Goal: Navigation & Orientation: Find specific page/section

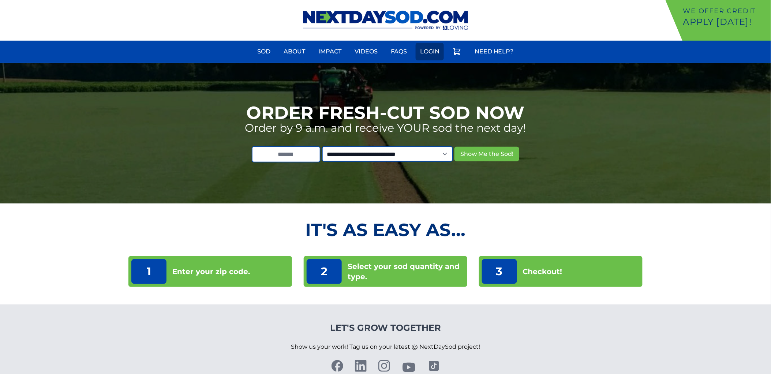
click at [428, 55] on link "Login" at bounding box center [430, 52] width 28 height 18
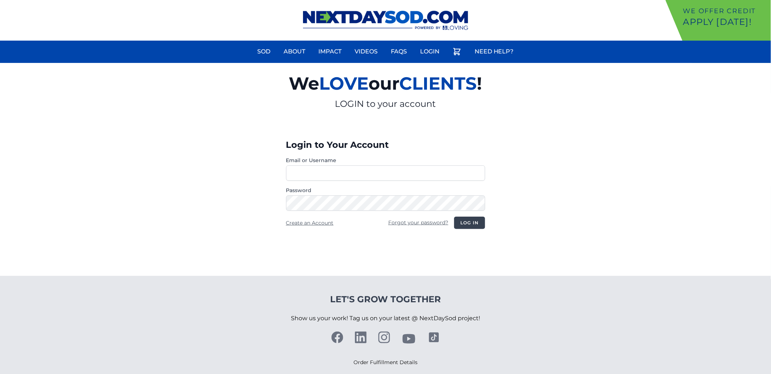
type input "********"
click at [469, 224] on button "Log in" at bounding box center [469, 223] width 31 height 12
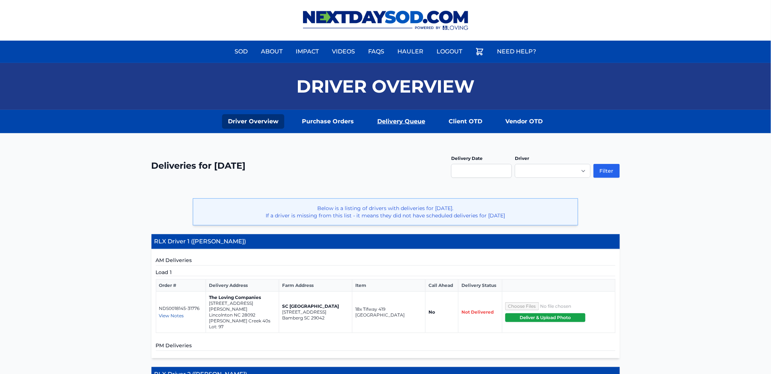
click at [395, 121] on link "Delivery Queue" at bounding box center [402, 121] width 60 height 15
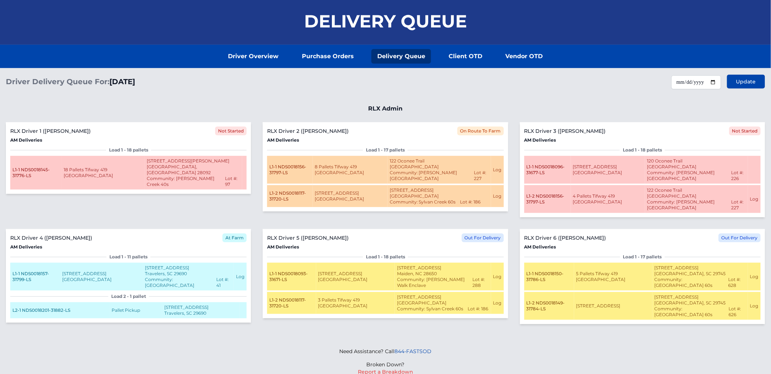
scroll to position [72, 0]
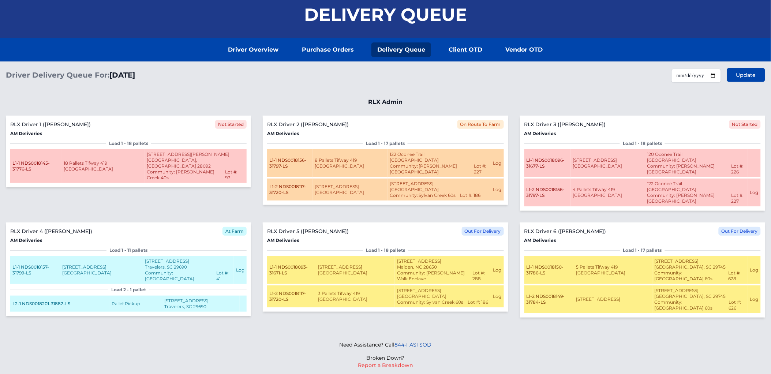
click at [460, 53] on link "Client OTD" at bounding box center [465, 49] width 45 height 15
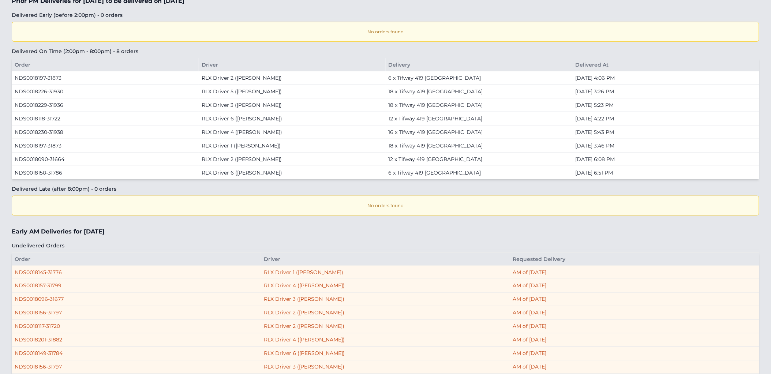
scroll to position [76, 0]
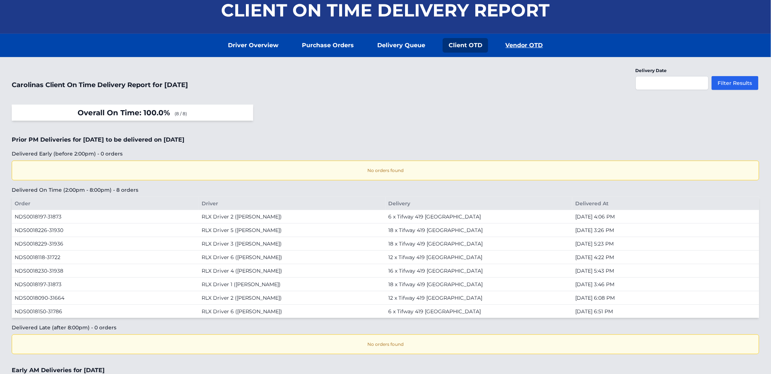
click at [531, 45] on link "Vendor OTD" at bounding box center [524, 45] width 49 height 15
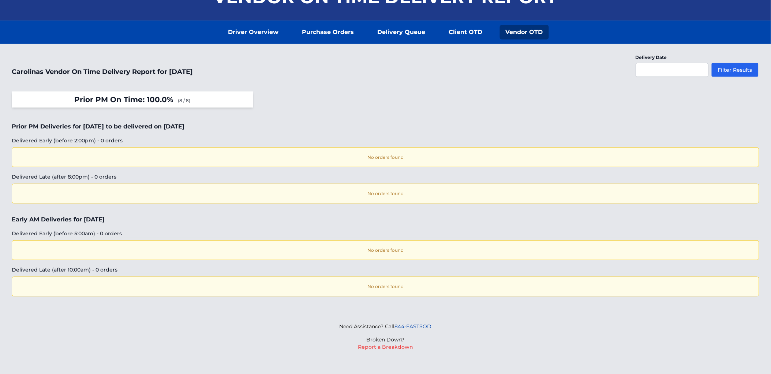
scroll to position [90, 0]
click at [338, 27] on link "Purchase Orders" at bounding box center [328, 32] width 64 height 15
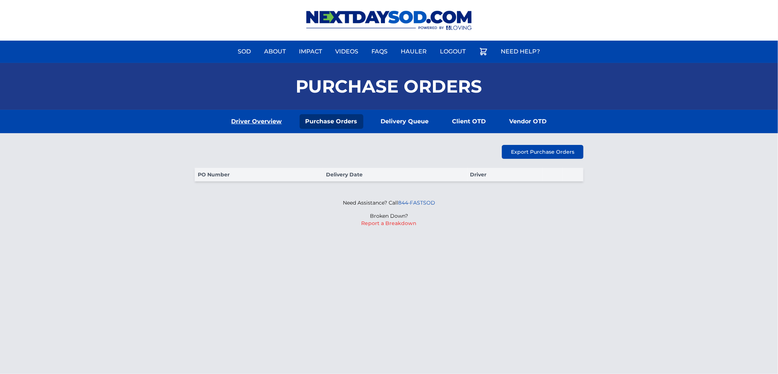
click at [259, 123] on link "Driver Overview" at bounding box center [257, 121] width 62 height 15
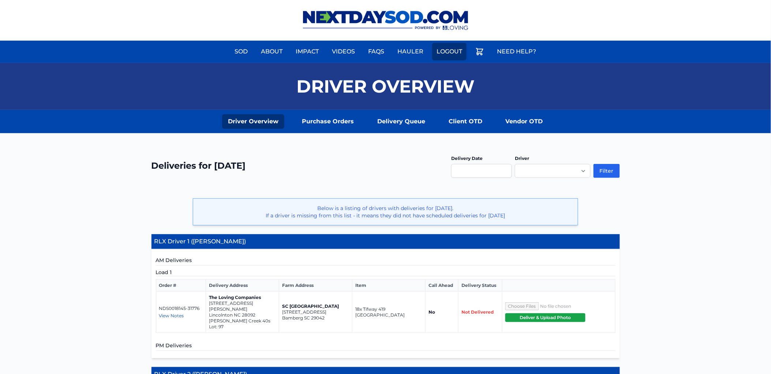
click at [459, 48] on link "Logout" at bounding box center [449, 52] width 34 height 18
